Goal: Transaction & Acquisition: Register for event/course

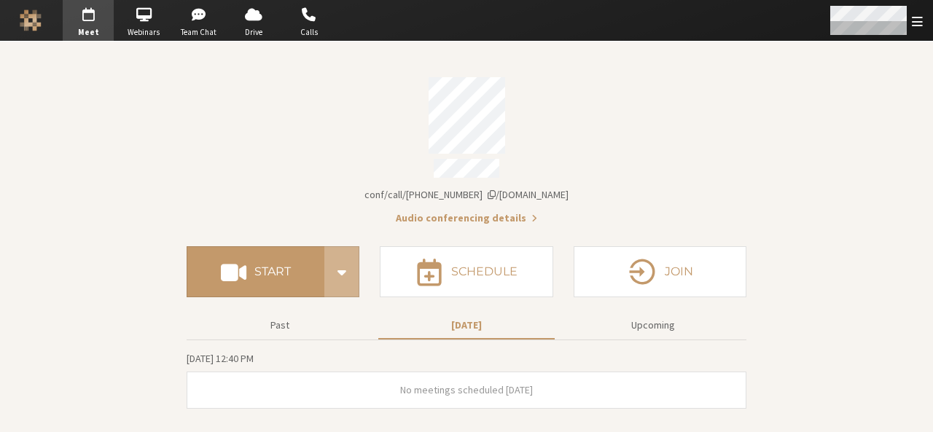
click at [915, 30] on div "Open menu" at bounding box center [875, 20] width 115 height 41
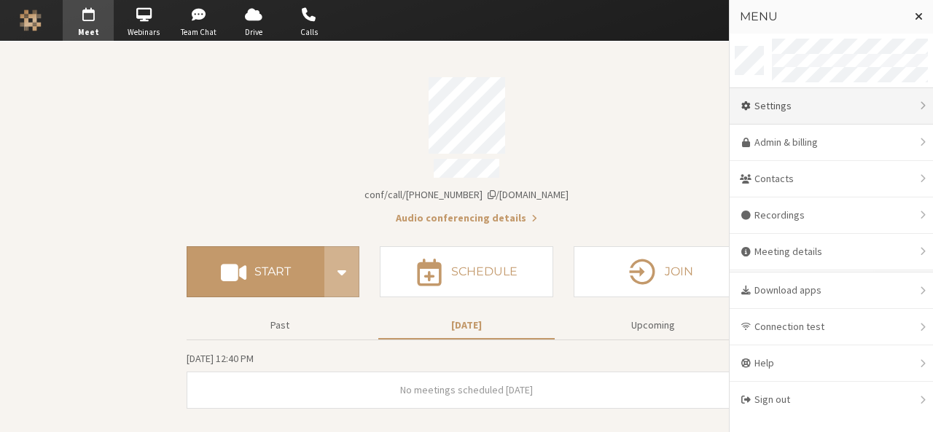
click at [798, 95] on div "Settings" at bounding box center [831, 106] width 203 height 36
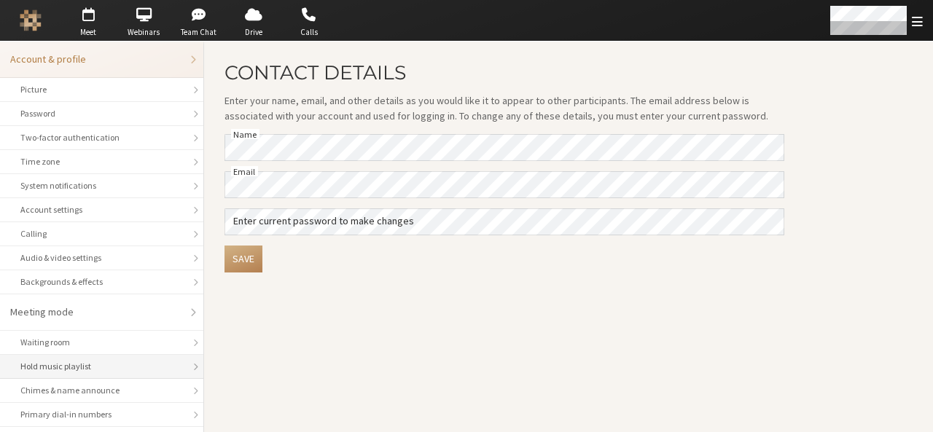
click at [102, 360] on div "Hold music playlist" at bounding box center [101, 366] width 163 height 13
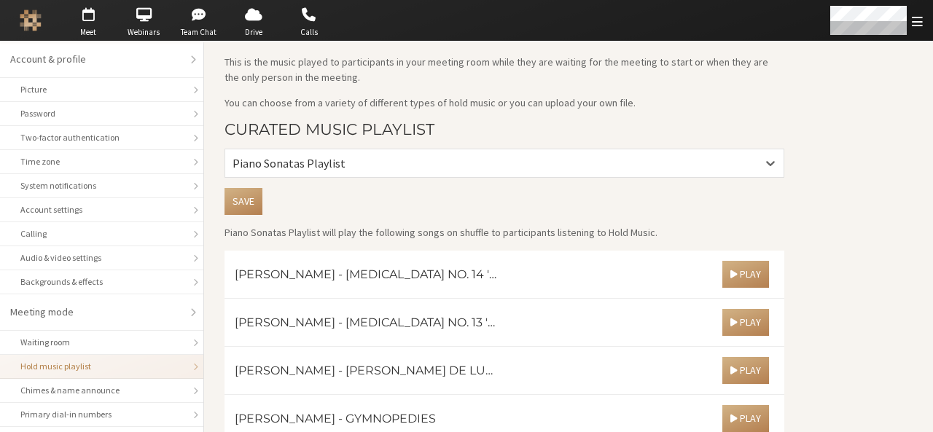
scroll to position [39, 0]
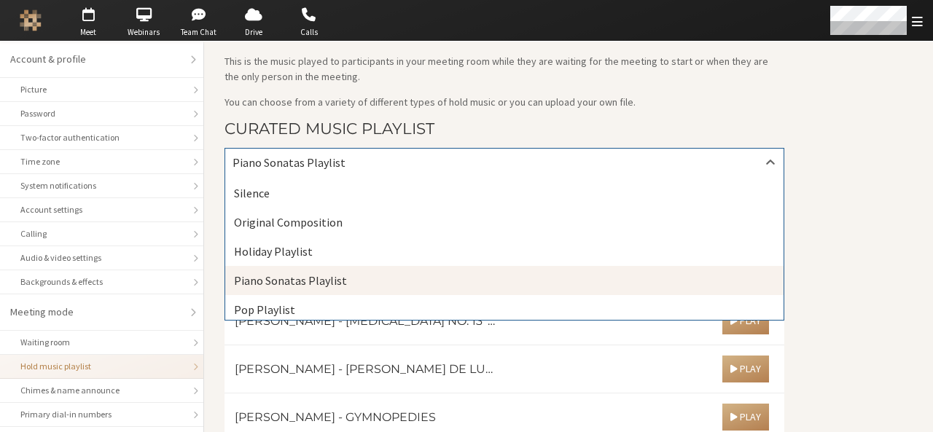
click at [471, 164] on div "Piano Sonatas Playlist" at bounding box center [504, 163] width 558 height 28
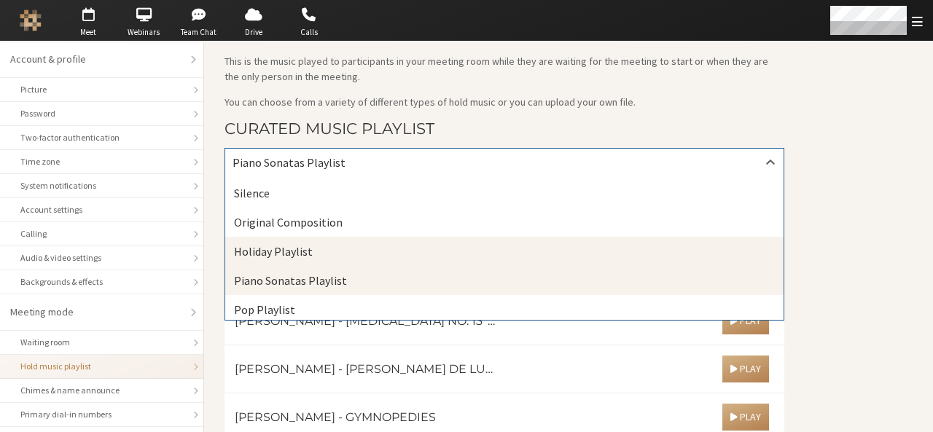
click at [437, 246] on div "Holiday Playlist" at bounding box center [504, 251] width 558 height 29
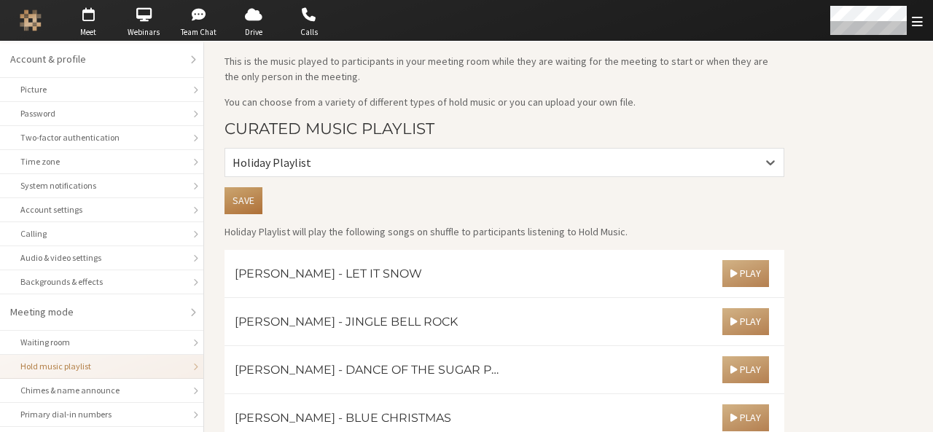
click at [256, 203] on button "Save" at bounding box center [243, 200] width 38 height 27
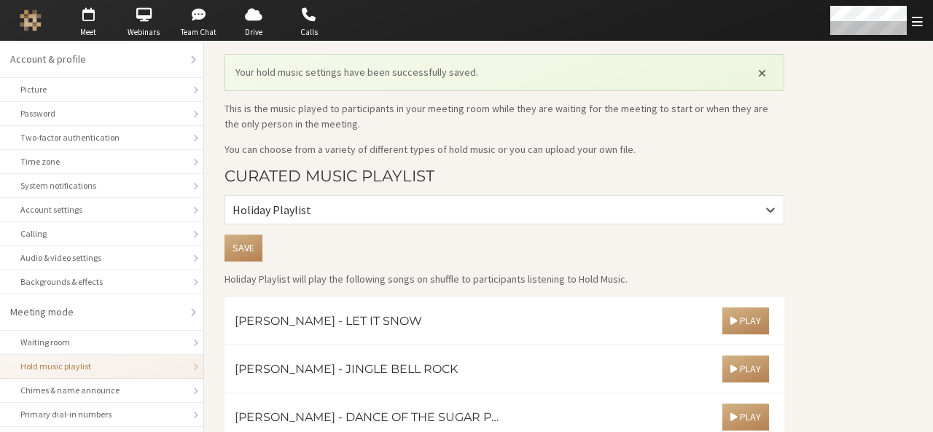
scroll to position [214, 0]
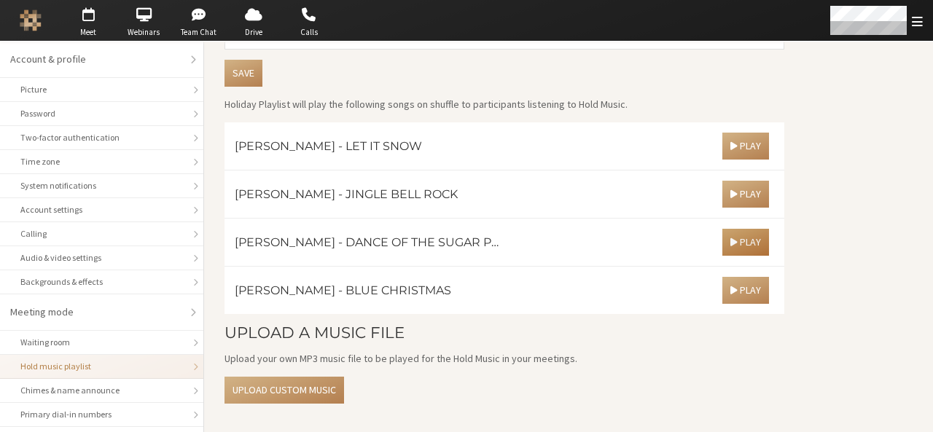
click at [735, 240] on span "button" at bounding box center [733, 242] width 7 height 11
click at [819, 304] on main "Hold music Your hold music settings have been successfully saved. This is the m…" at bounding box center [568, 130] width 729 height 607
click at [560, 238] on button "button" at bounding box center [555, 242] width 27 height 27
click at [134, 24] on span "button" at bounding box center [143, 14] width 51 height 23
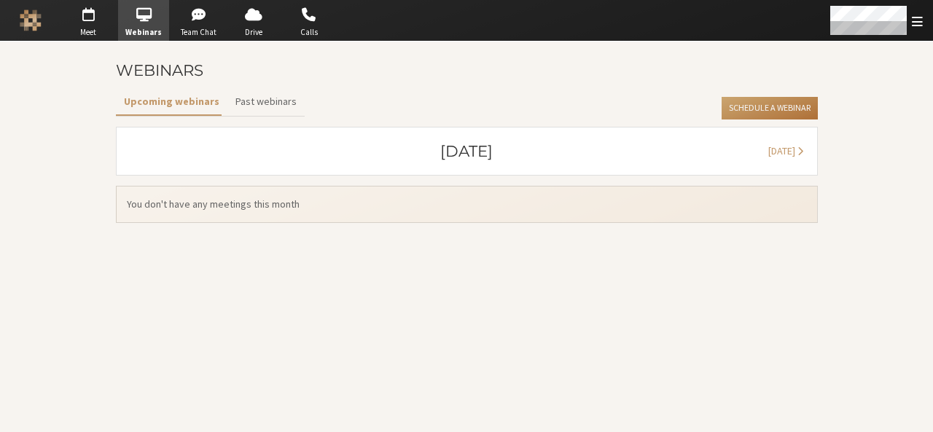
click at [738, 112] on button "Schedule a Webinar" at bounding box center [769, 108] width 95 height 23
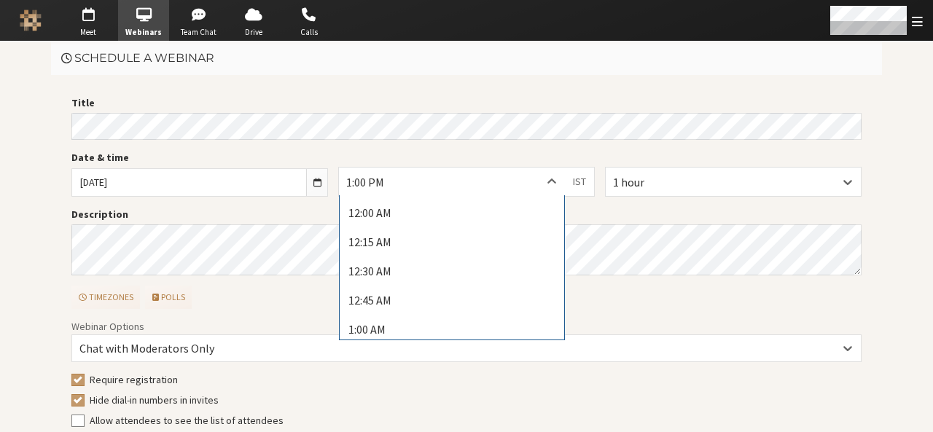
click at [544, 184] on icon at bounding box center [551, 182] width 15 height 15
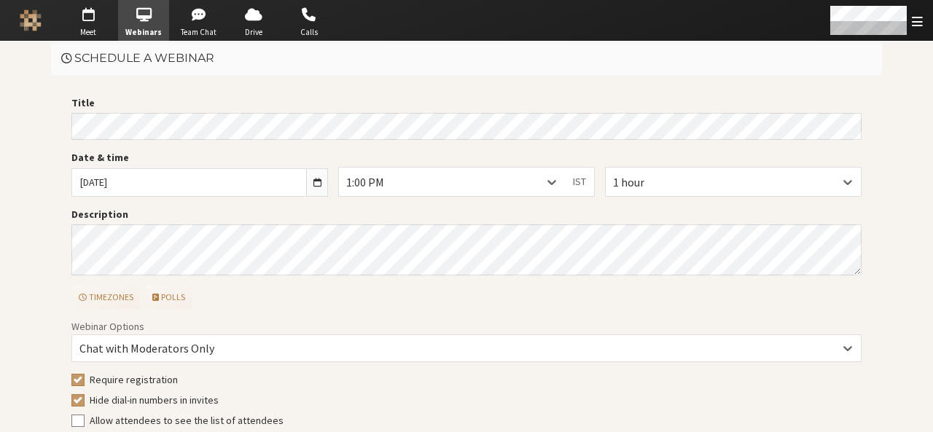
click at [544, 184] on icon at bounding box center [551, 182] width 15 height 15
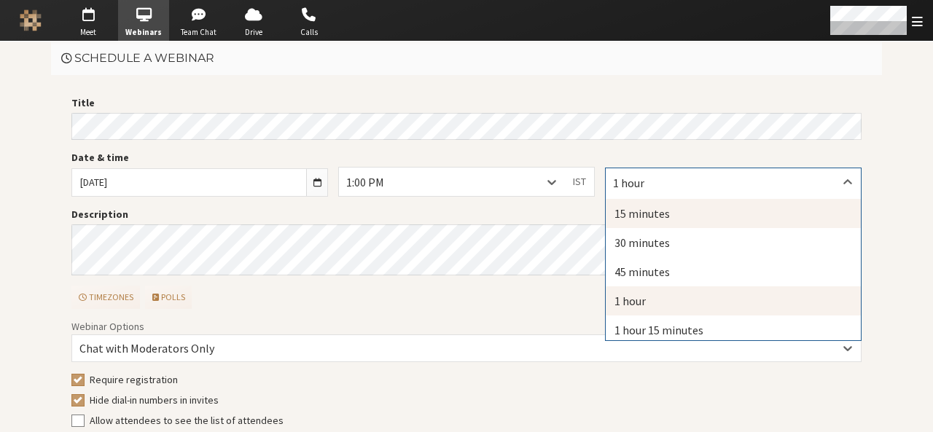
click at [627, 214] on div "15 minutes" at bounding box center [733, 213] width 255 height 29
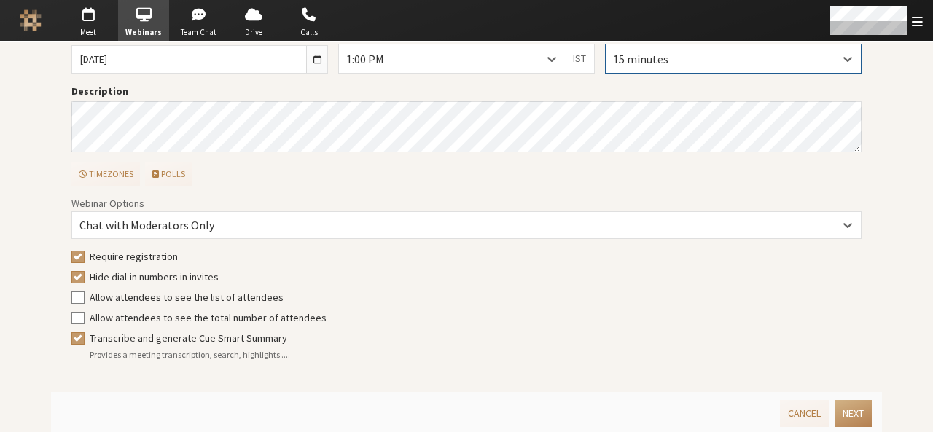
scroll to position [124, 0]
click at [90, 249] on span "Require registration" at bounding box center [134, 255] width 88 height 13
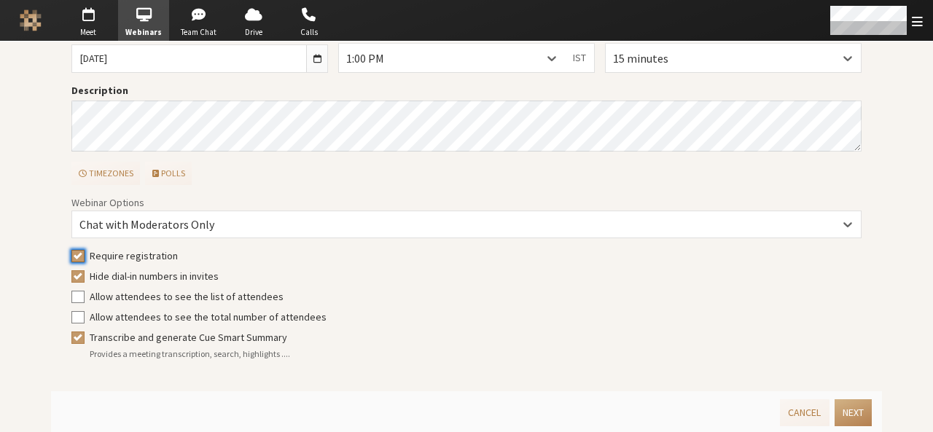
click at [85, 249] on input "Require registration" at bounding box center [77, 256] width 13 height 15
checkbox input "false"
click at [71, 327] on div "Webinar Options Chat with Moderators Only Require registration Hide dial-in num…" at bounding box center [466, 283] width 790 height 176
click at [71, 332] on input "Transcribe and generate Cue Smart Summary" at bounding box center [77, 337] width 13 height 15
checkbox input "false"
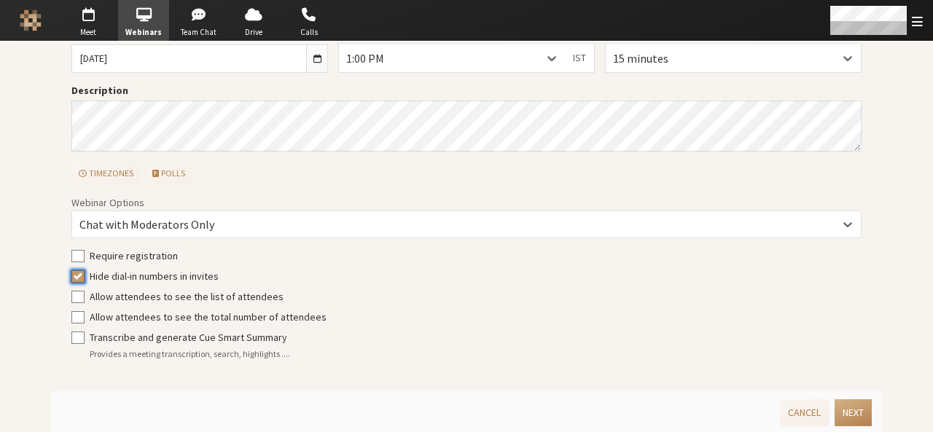
click at [73, 276] on input "Hide dial-in numbers in invites" at bounding box center [77, 276] width 13 height 15
checkbox input "false"
click at [405, 348] on div "Provides a meeting transcription, search, highlights ...." at bounding box center [476, 354] width 773 height 13
click at [856, 414] on button "Next" at bounding box center [853, 412] width 37 height 27
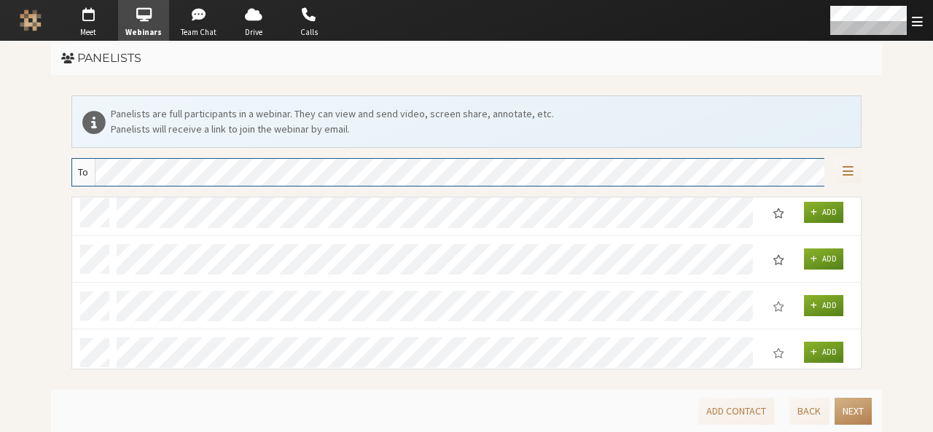
scroll to position [0, 0]
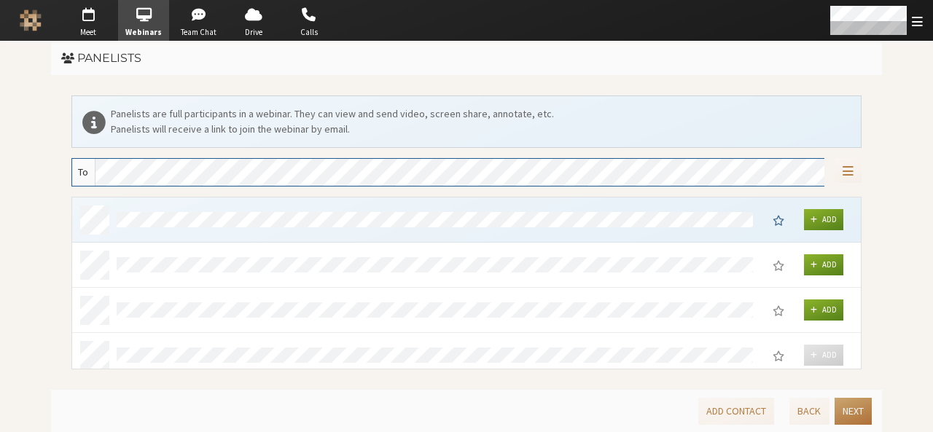
click at [853, 415] on button "Next" at bounding box center [853, 411] width 37 height 27
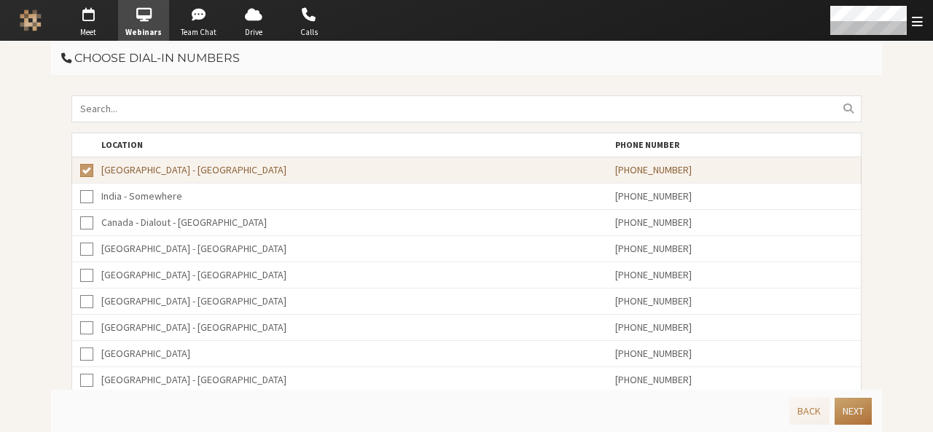
click at [853, 415] on button "Next" at bounding box center [853, 411] width 37 height 27
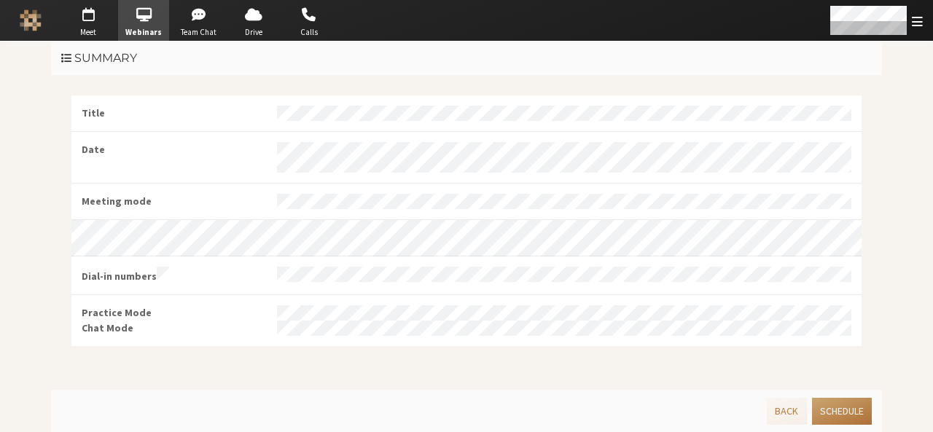
click at [853, 415] on button "Schedule" at bounding box center [842, 411] width 60 height 27
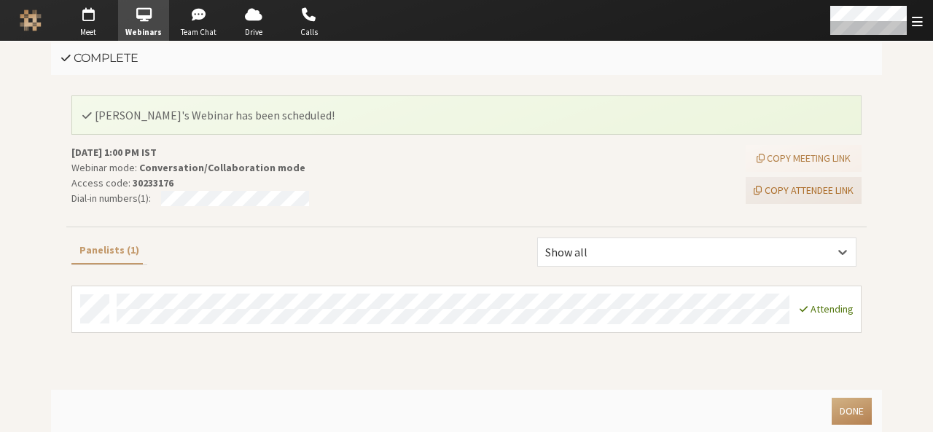
click at [813, 192] on button "Copy attendee link" at bounding box center [804, 190] width 116 height 27
click at [851, 412] on button "Done" at bounding box center [852, 411] width 40 height 27
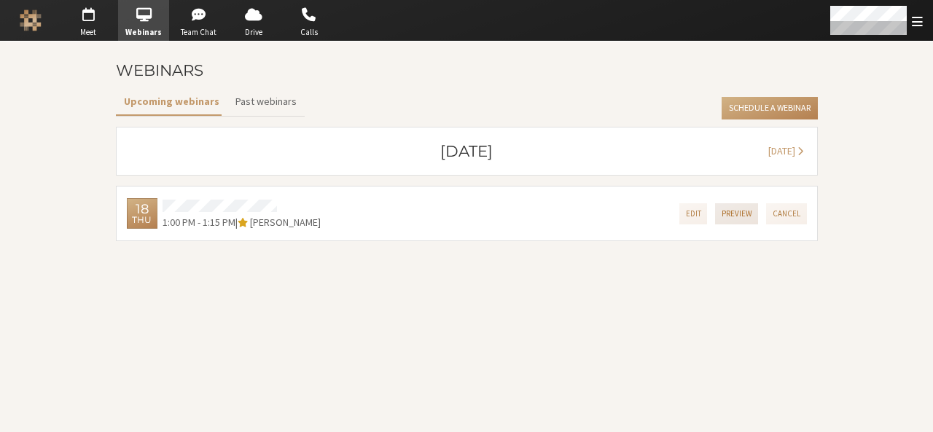
click at [747, 215] on button "Preview" at bounding box center [737, 213] width 44 height 21
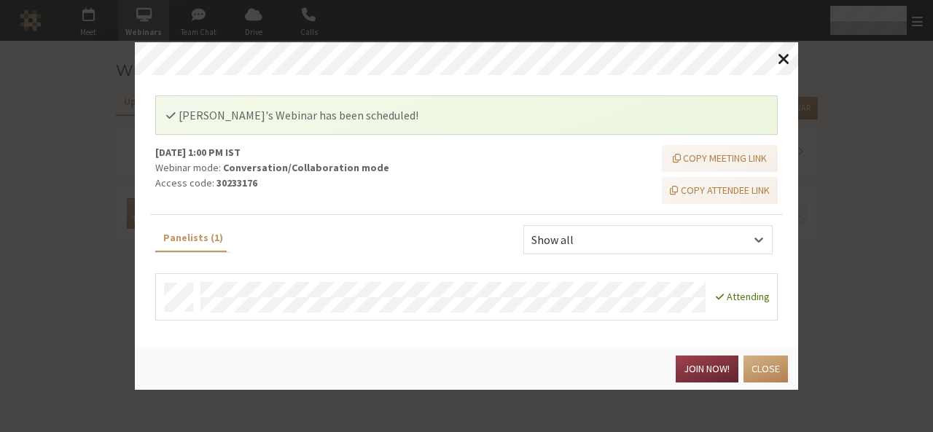
click at [783, 60] on span "Close modal" at bounding box center [784, 59] width 12 height 18
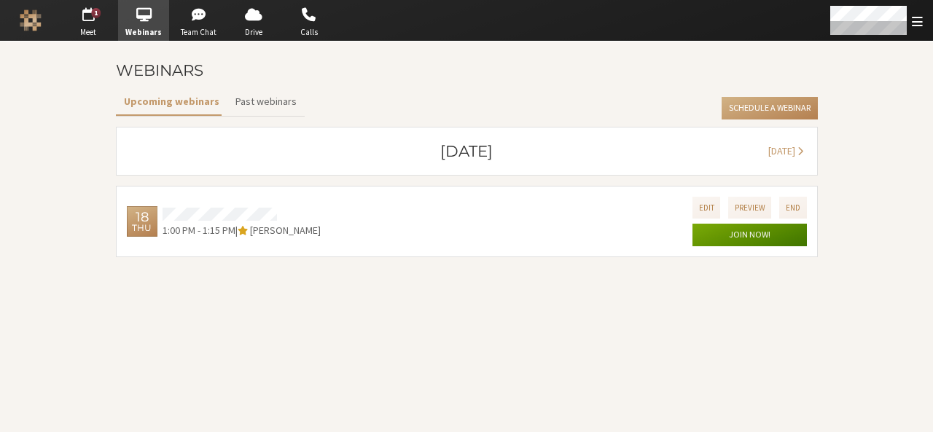
click at [708, 232] on button "Join now!" at bounding box center [749, 235] width 114 height 23
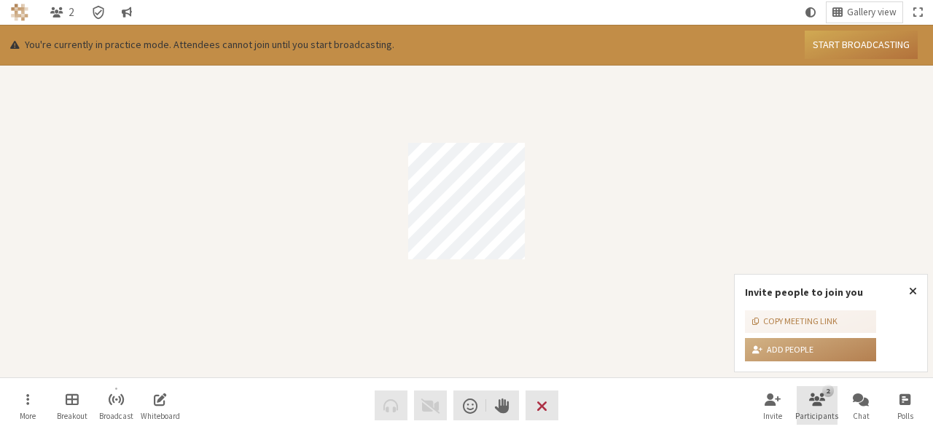
click at [820, 405] on span "Open participant list" at bounding box center [817, 399] width 16 height 17
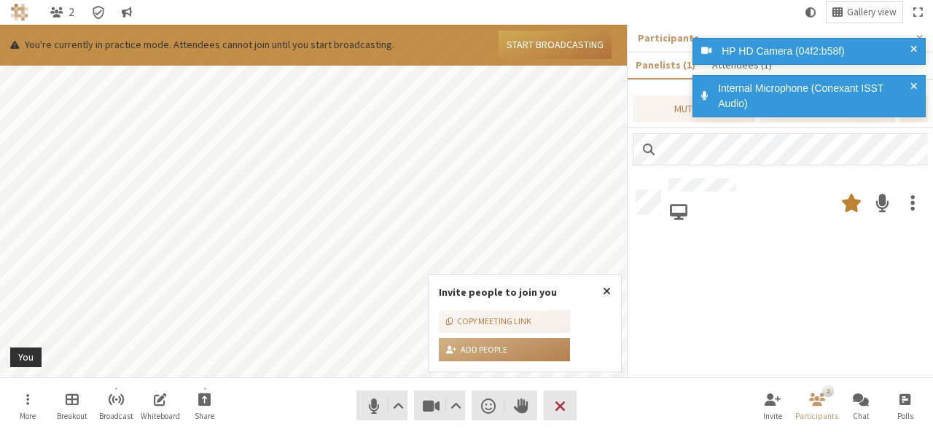
click at [813, 301] on div at bounding box center [780, 274] width 305 height 207
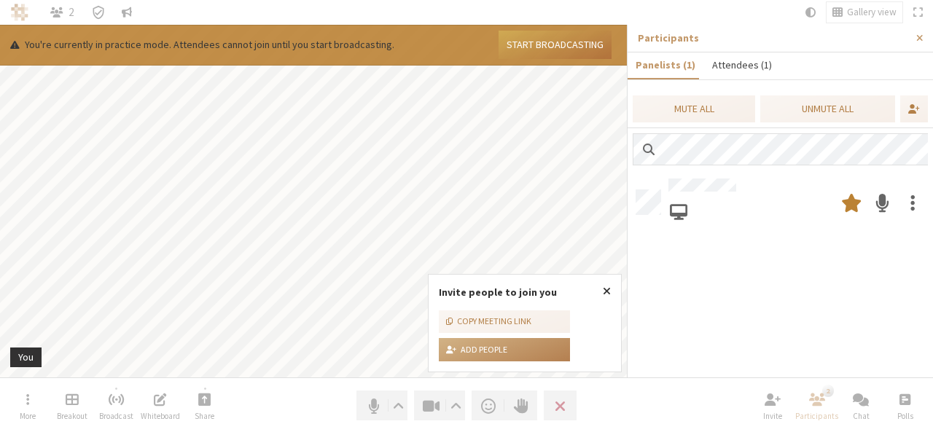
click at [756, 63] on button "Attendees (1)" at bounding box center [741, 65] width 76 height 26
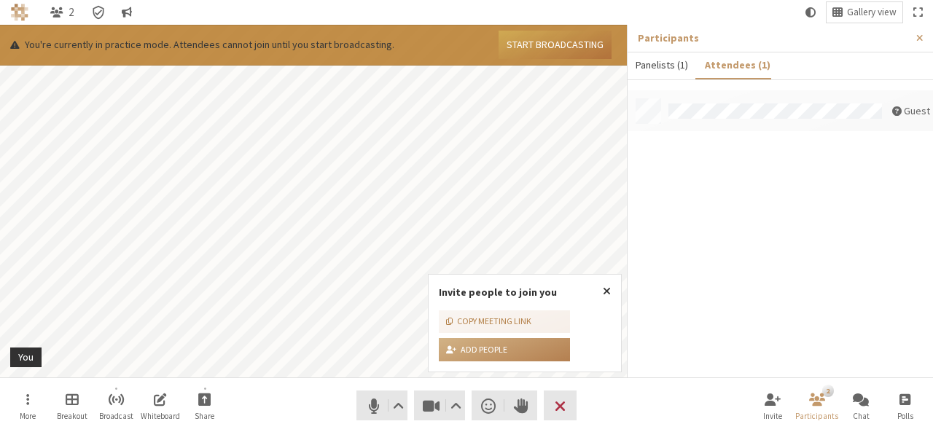
click at [665, 65] on button "Panelists (1)" at bounding box center [662, 65] width 69 height 26
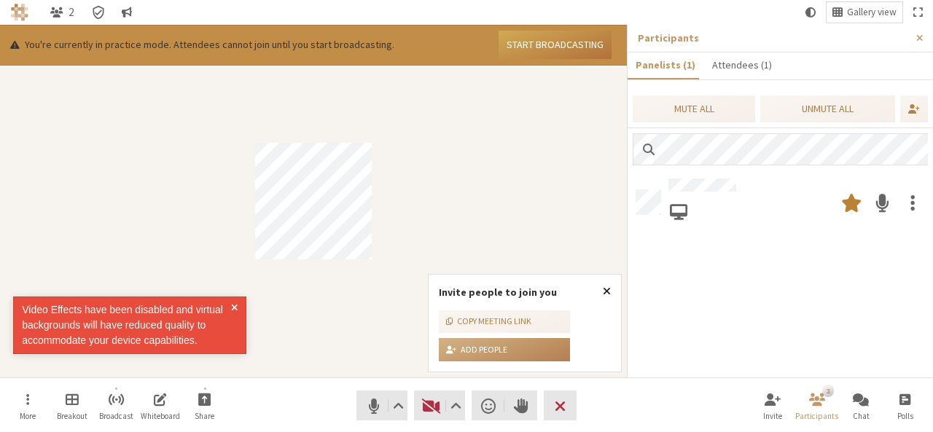
click at [603, 294] on span "Close popover" at bounding box center [607, 291] width 8 height 12
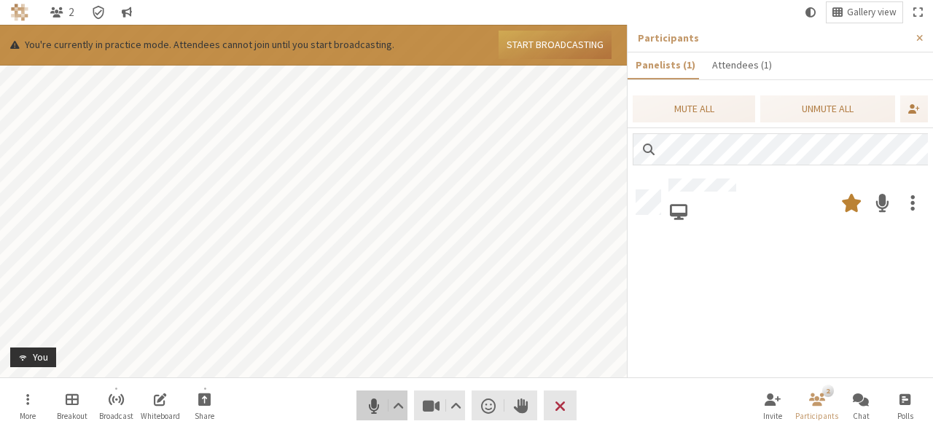
click at [365, 396] on span "Mute (Alt+A)" at bounding box center [374, 406] width 20 height 20
click at [523, 43] on button "Start broadcasting" at bounding box center [555, 45] width 113 height 28
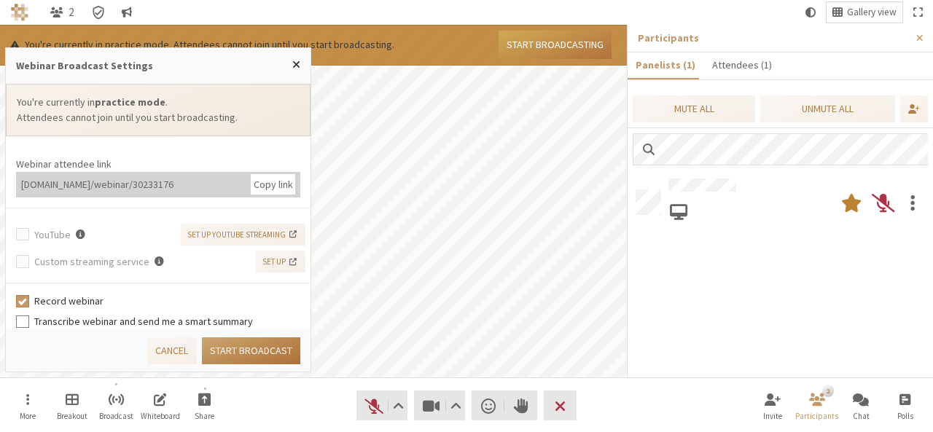
click at [283, 340] on button "Start broadcast" at bounding box center [251, 350] width 98 height 27
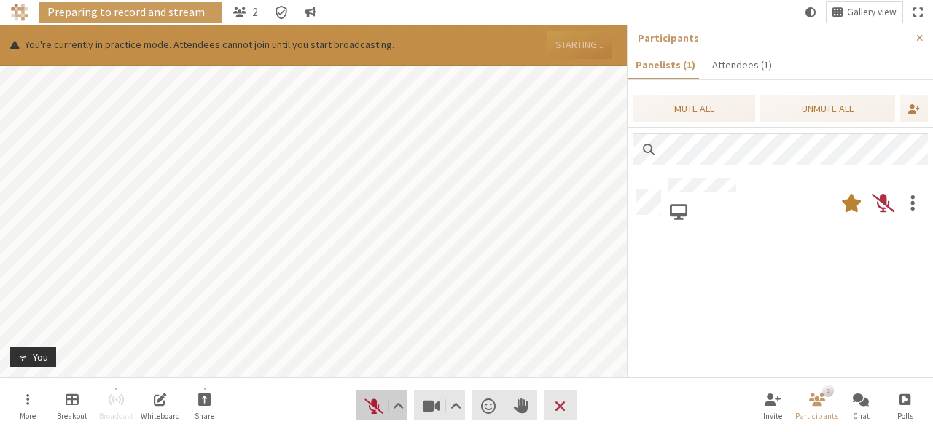
click at [378, 402] on span "Unmute (Alt+A)" at bounding box center [374, 406] width 20 height 20
click at [915, 38] on button "Close sidebar" at bounding box center [919, 38] width 27 height 27
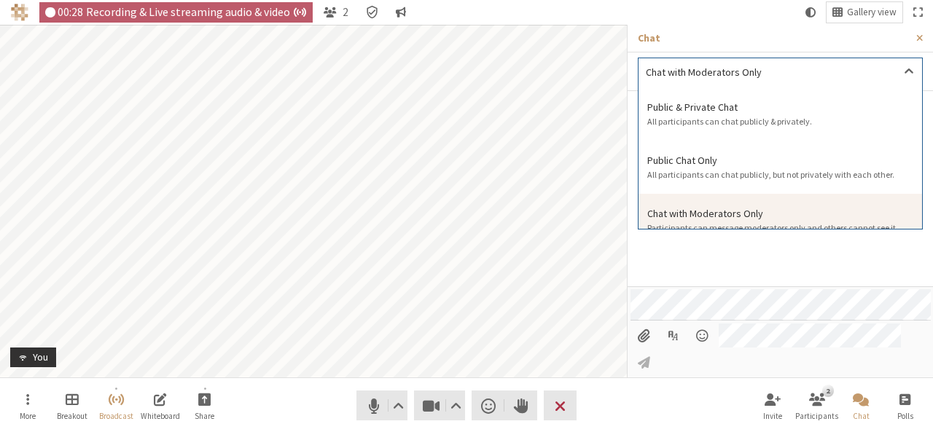
click at [778, 72] on div "Chat with Moderators Only" at bounding box center [714, 71] width 136 height 15
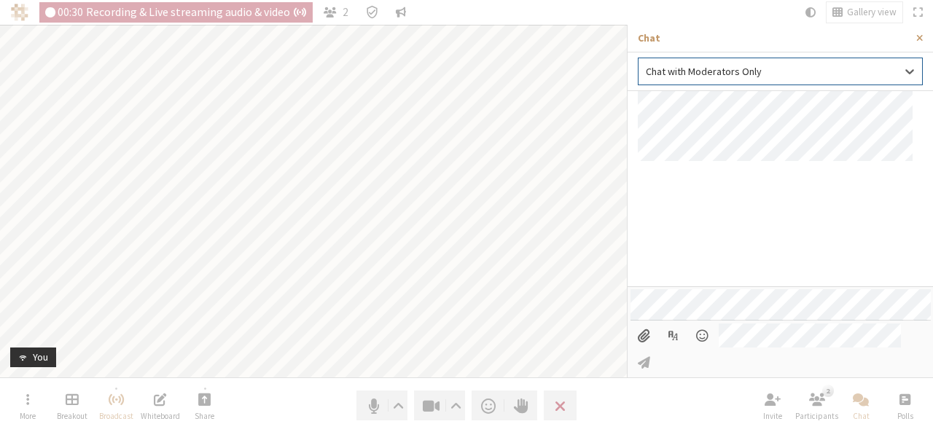
click at [778, 72] on div "Chat with Moderators Only" at bounding box center [714, 71] width 136 height 15
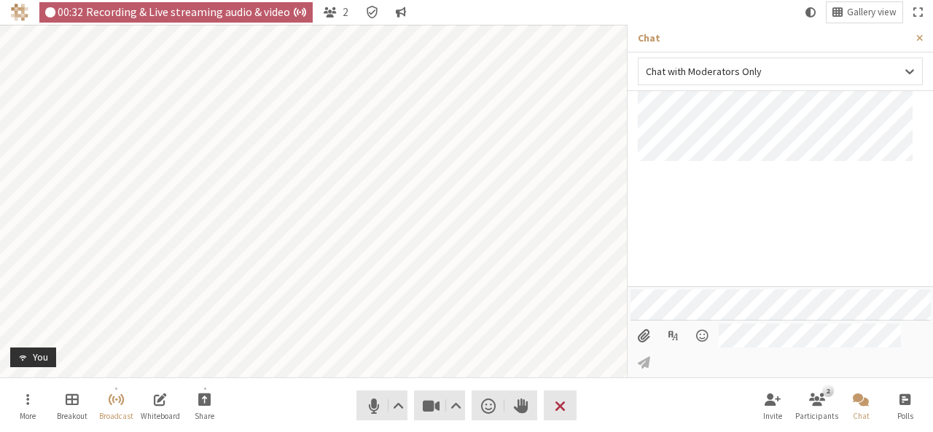
click at [646, 348] on input "File picker" at bounding box center [643, 336] width 27 height 25
click at [906, 402] on span "Open poll" at bounding box center [904, 399] width 11 height 17
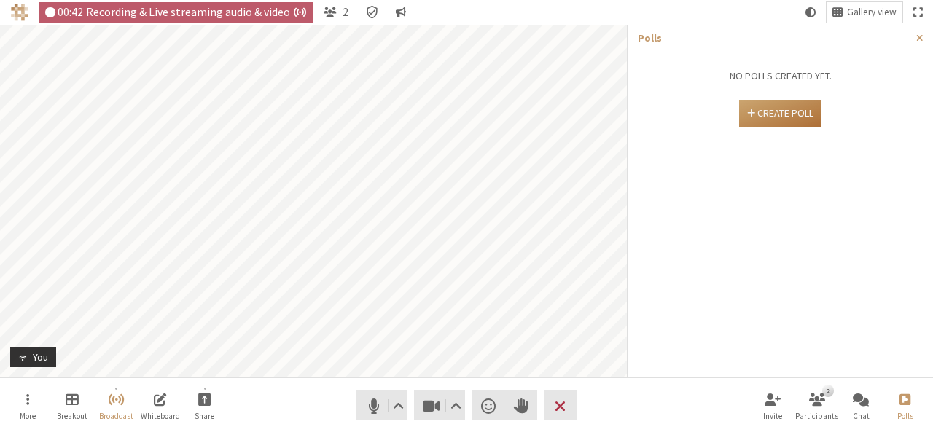
click at [786, 114] on button "Create poll" at bounding box center [780, 113] width 83 height 27
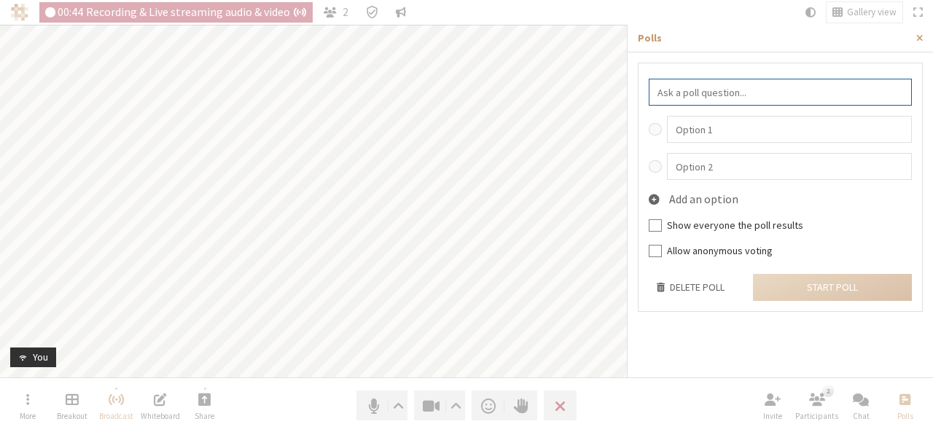
click at [730, 100] on input "text" at bounding box center [780, 92] width 263 height 27
type input "hi"
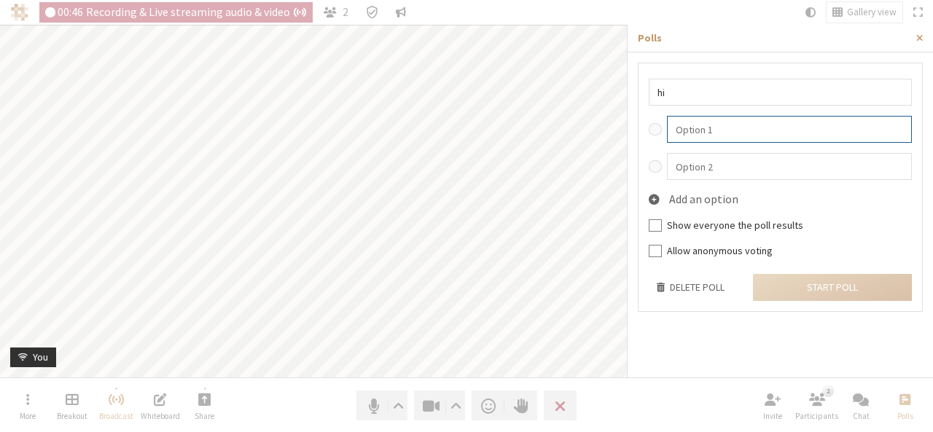
click at [730, 116] on input "text" at bounding box center [790, 129] width 246 height 27
type input "Y"
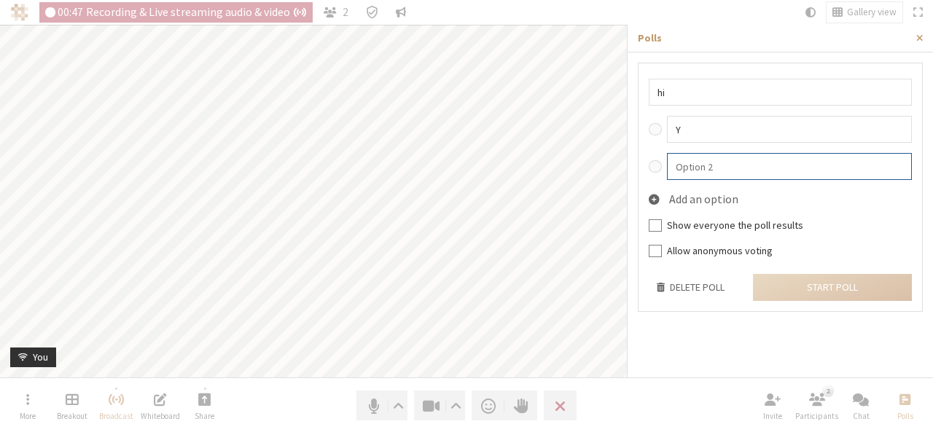
click at [749, 167] on input "text" at bounding box center [790, 166] width 246 height 27
type input "n"
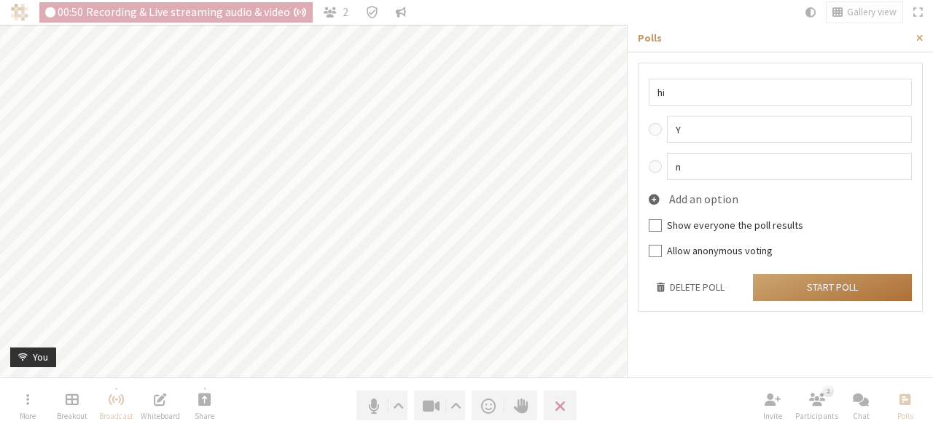
click at [803, 284] on button "Start poll" at bounding box center [832, 287] width 159 height 27
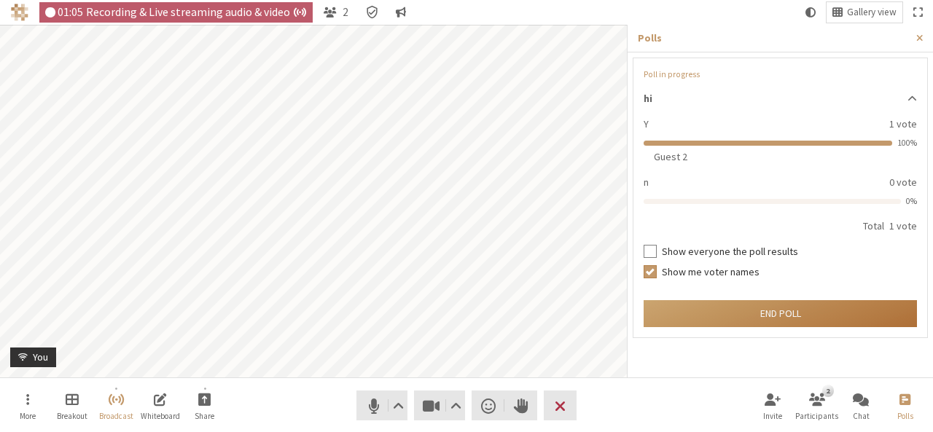
click at [752, 315] on button "End poll" at bounding box center [780, 313] width 273 height 27
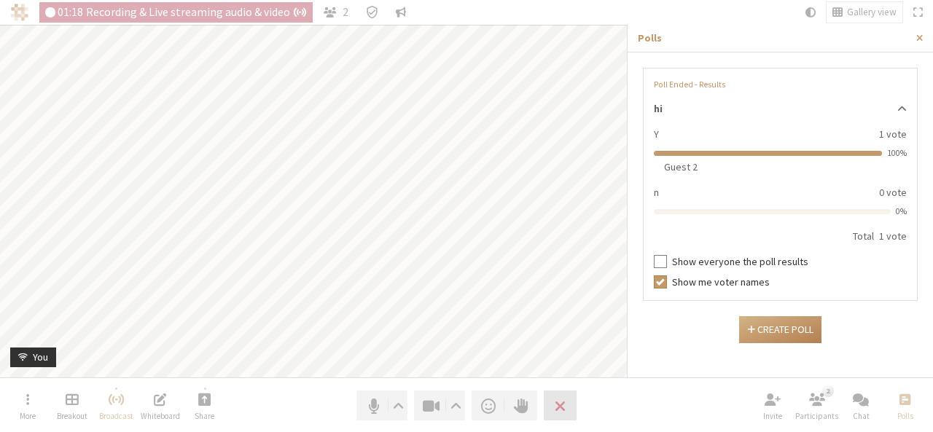
click at [568, 391] on button "Leave" at bounding box center [560, 406] width 33 height 30
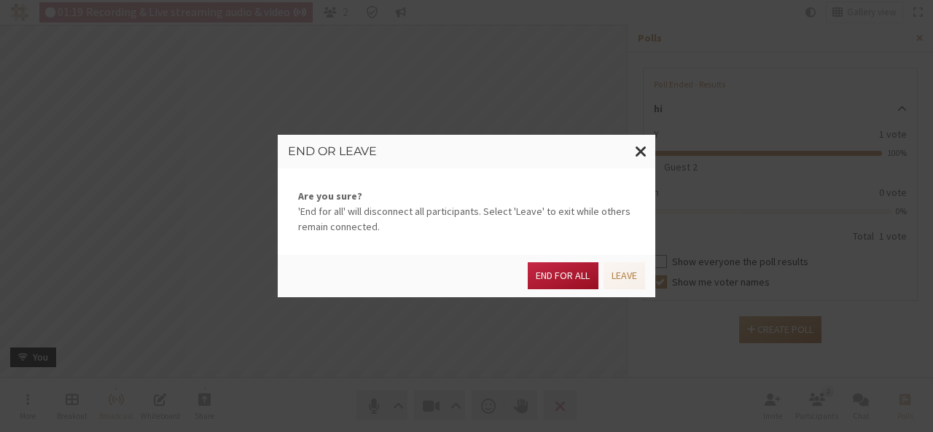
click at [574, 276] on button "End for all" at bounding box center [563, 275] width 70 height 27
